Goal: Information Seeking & Learning: Learn about a topic

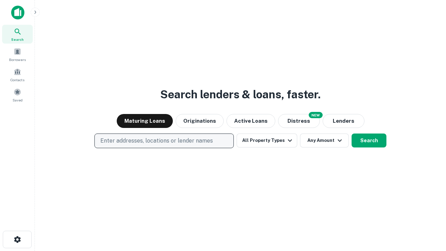
click at [164, 141] on p "Enter addresses, locations or lender names" at bounding box center [156, 141] width 113 height 8
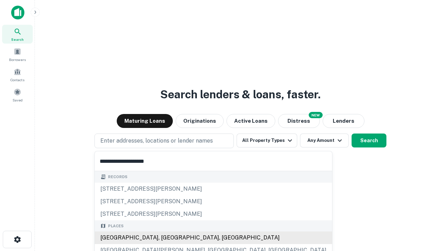
click at [167, 238] on div "[GEOGRAPHIC_DATA], [GEOGRAPHIC_DATA], [GEOGRAPHIC_DATA]" at bounding box center [213, 238] width 237 height 13
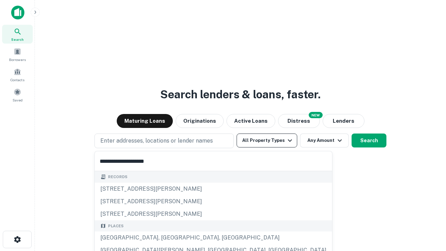
click at [267, 141] on button "All Property Types" at bounding box center [267, 141] width 61 height 14
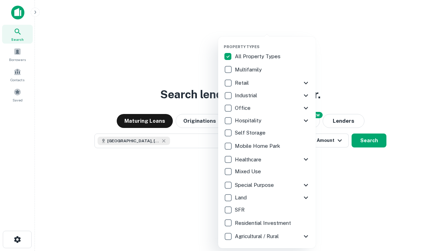
click at [273, 42] on button "button" at bounding box center [273, 42] width 98 height 0
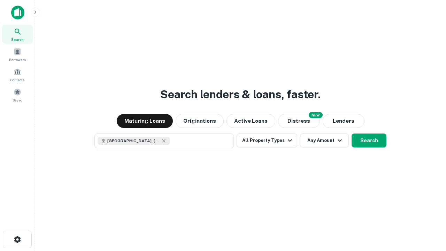
scroll to position [11, 0]
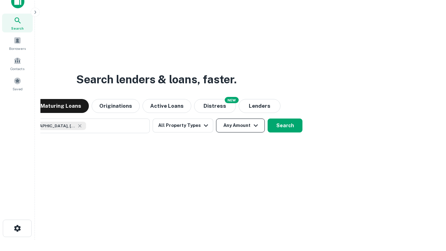
click at [216, 119] on button "Any Amount" at bounding box center [240, 126] width 49 height 14
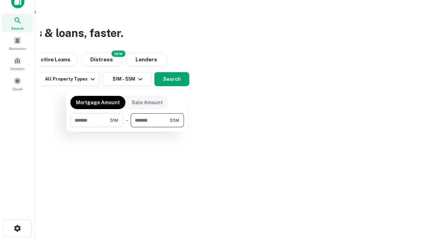
type input "*******"
click at [127, 127] on button "button" at bounding box center [127, 127] width 114 height 0
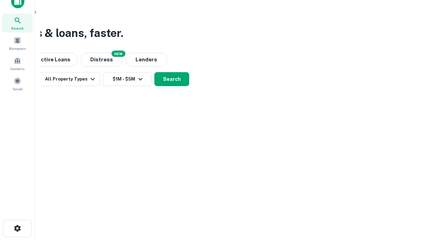
scroll to position [11, 0]
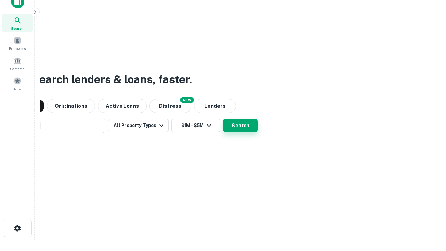
click at [223, 119] on button "Search" at bounding box center [240, 126] width 35 height 14
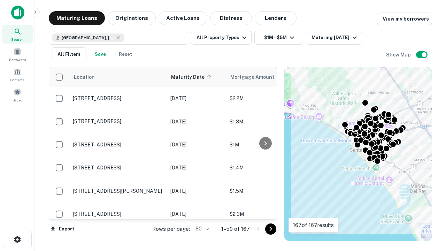
click at [201, 229] on body "Search Borrowers Contacts Saved Maturing Loans Originations Active Loans Distre…" at bounding box center [223, 125] width 446 height 251
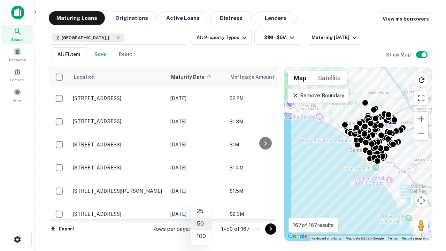
click at [202, 211] on li "25" at bounding box center [201, 211] width 20 height 13
